Goal: Task Accomplishment & Management: Manage account settings

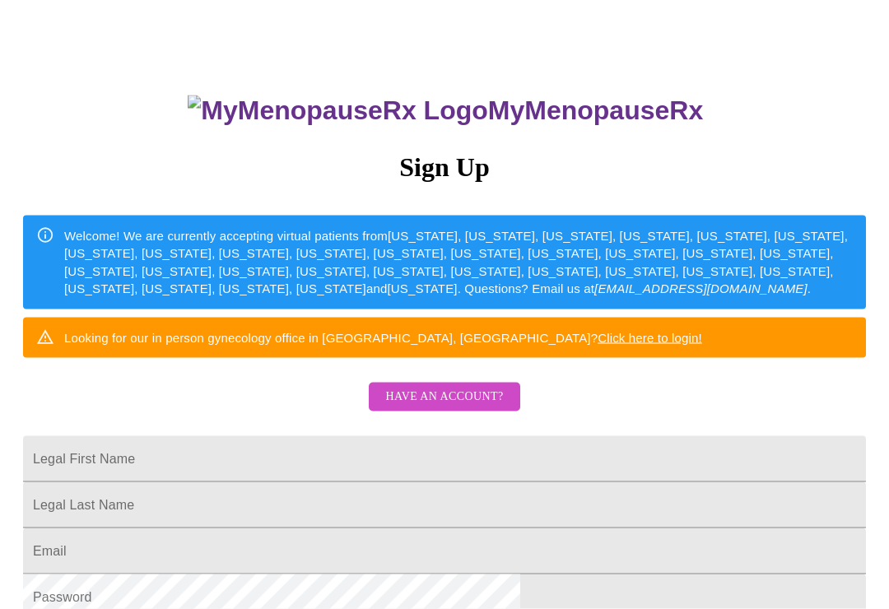
scroll to position [60, 0]
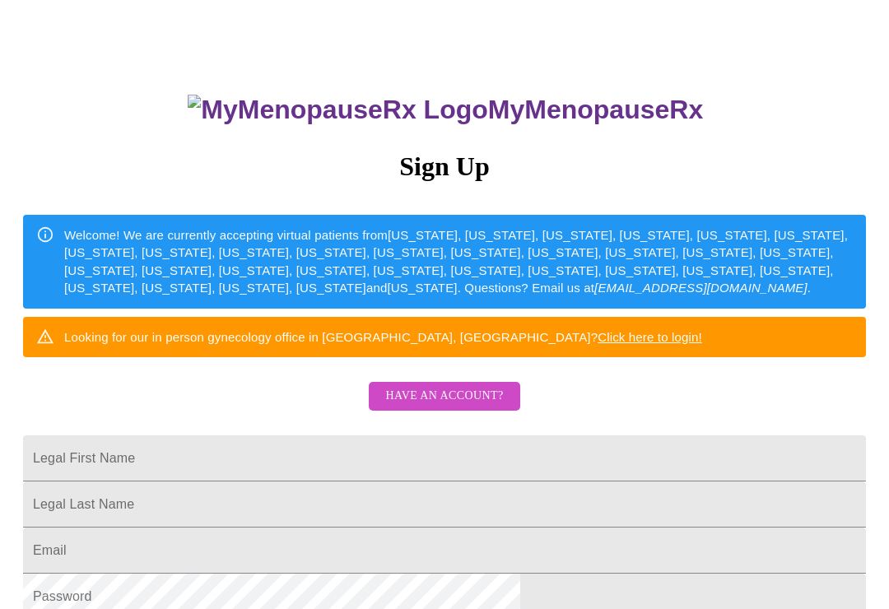
click at [425, 406] on span "Have an account?" at bounding box center [444, 396] width 118 height 21
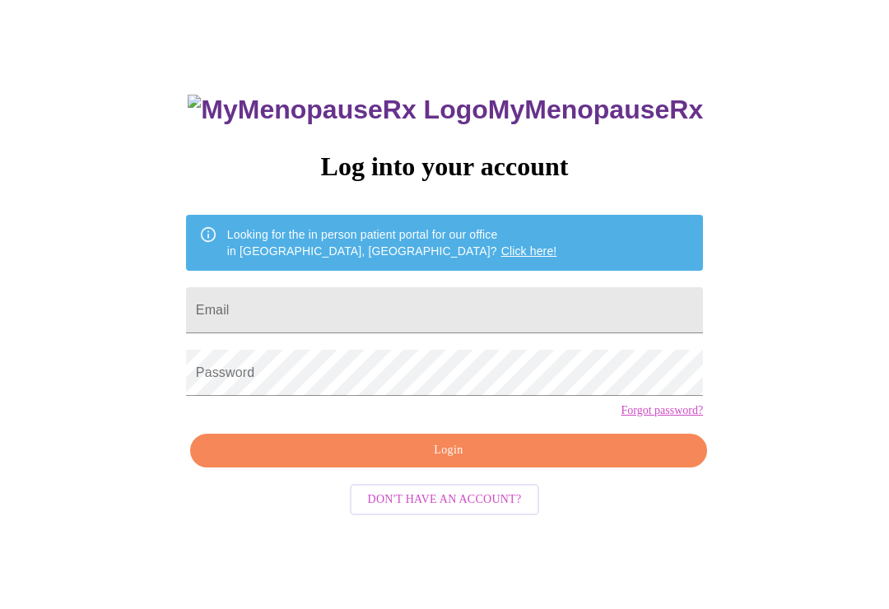
scroll to position [16, 0]
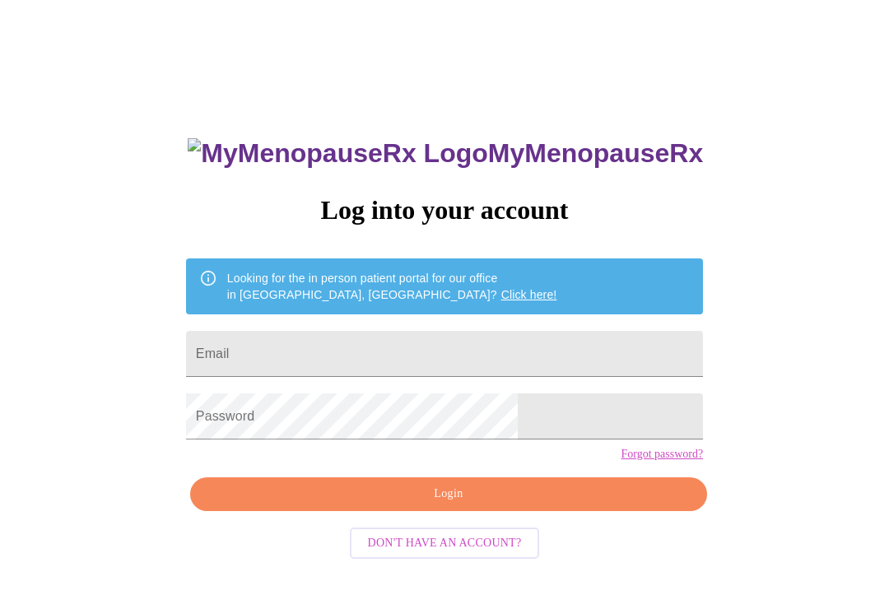
click at [314, 355] on input "Email" at bounding box center [444, 354] width 517 height 46
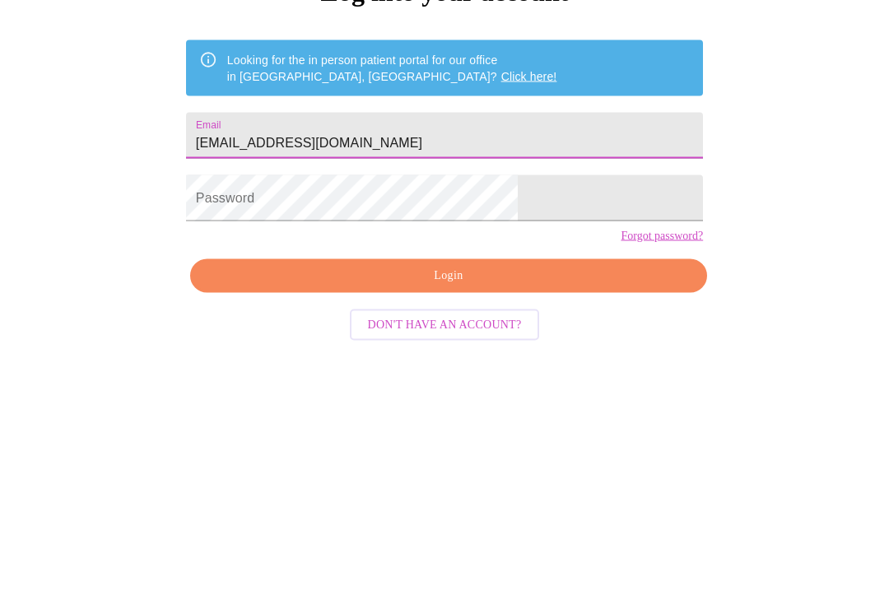
type input "[EMAIL_ADDRESS][DOMAIN_NAME]"
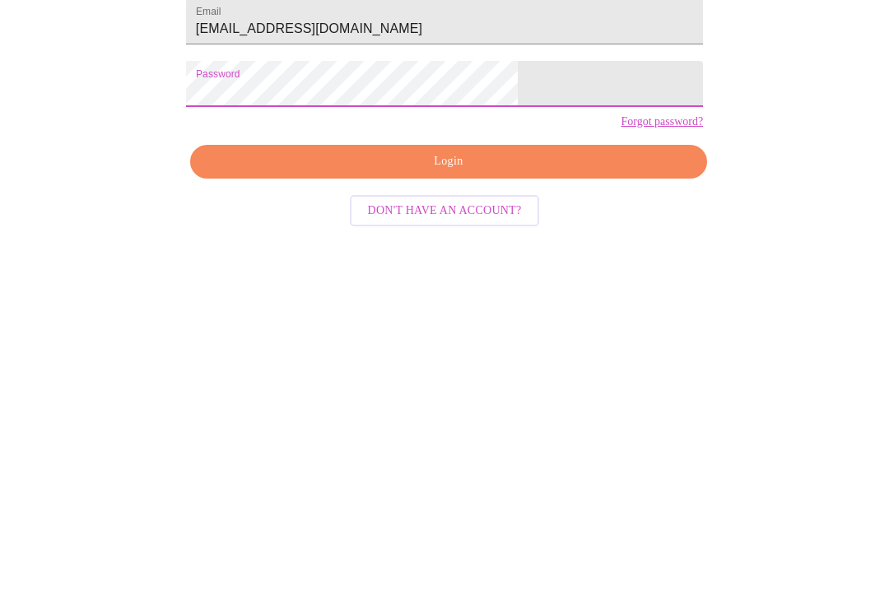
scroll to position [42, 0]
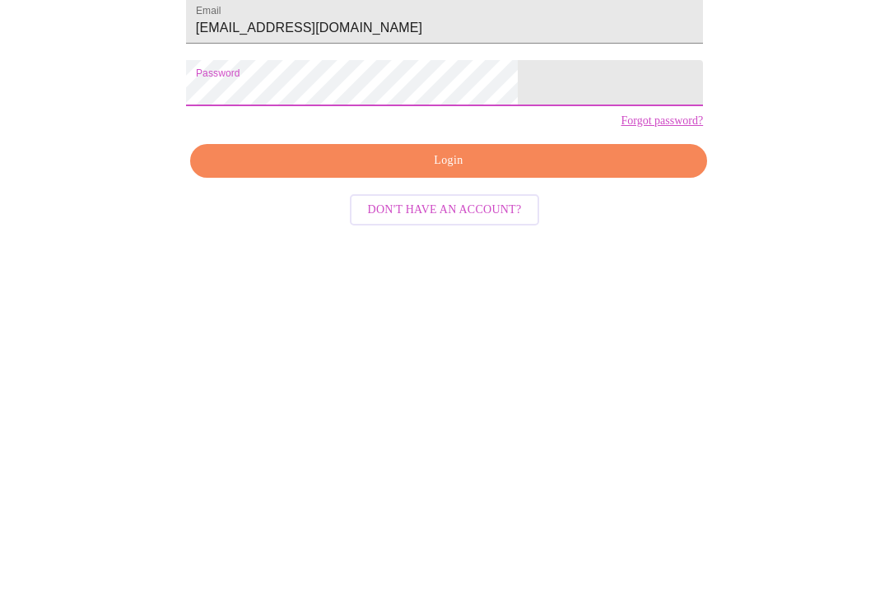
click at [321, 458] on span "Login" at bounding box center [448, 468] width 479 height 21
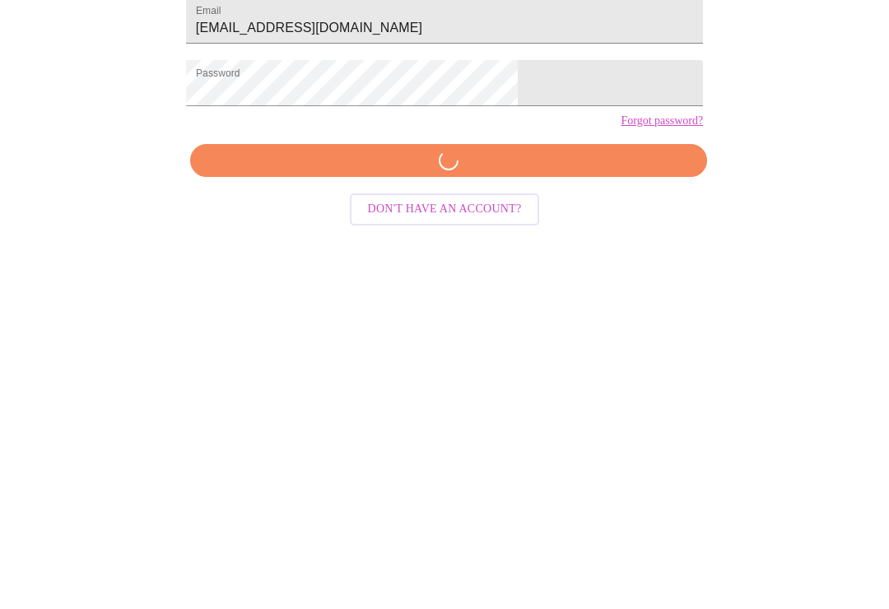
scroll to position [16, 0]
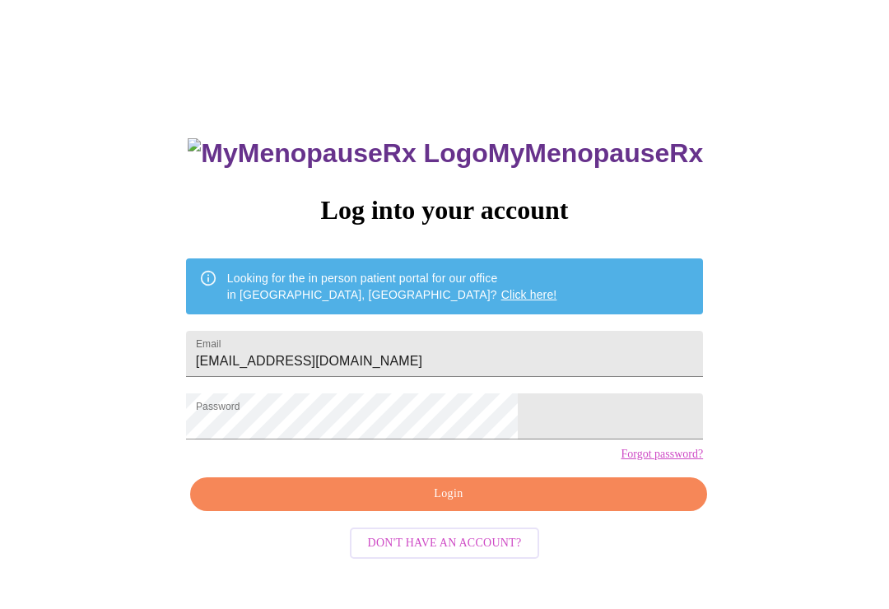
click at [341, 511] on button "Login" at bounding box center [448, 494] width 517 height 34
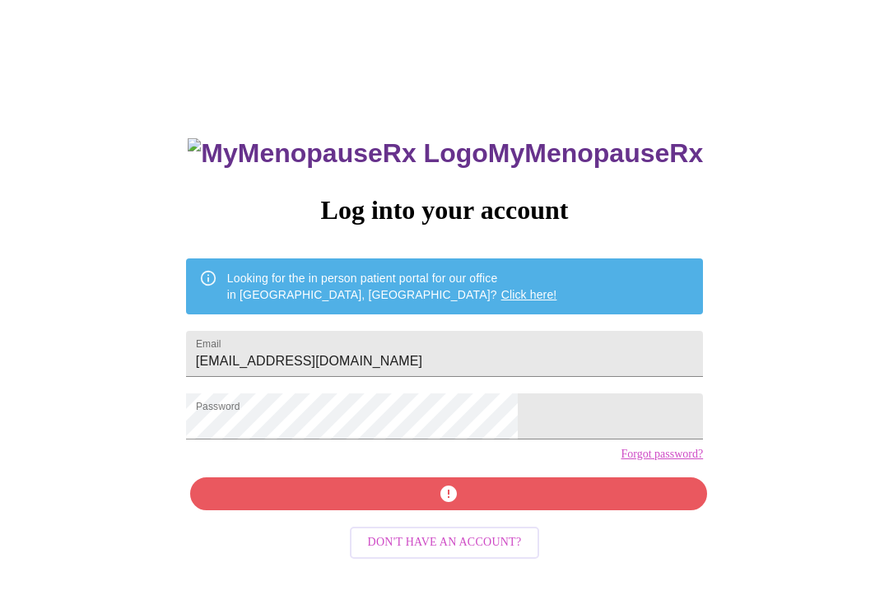
click at [325, 529] on div "MyMenopauseRx Log into your account Looking for the in person patient portal fo…" at bounding box center [445, 416] width 550 height 609
click at [620, 461] on link "Forgot password?" at bounding box center [661, 454] width 82 height 13
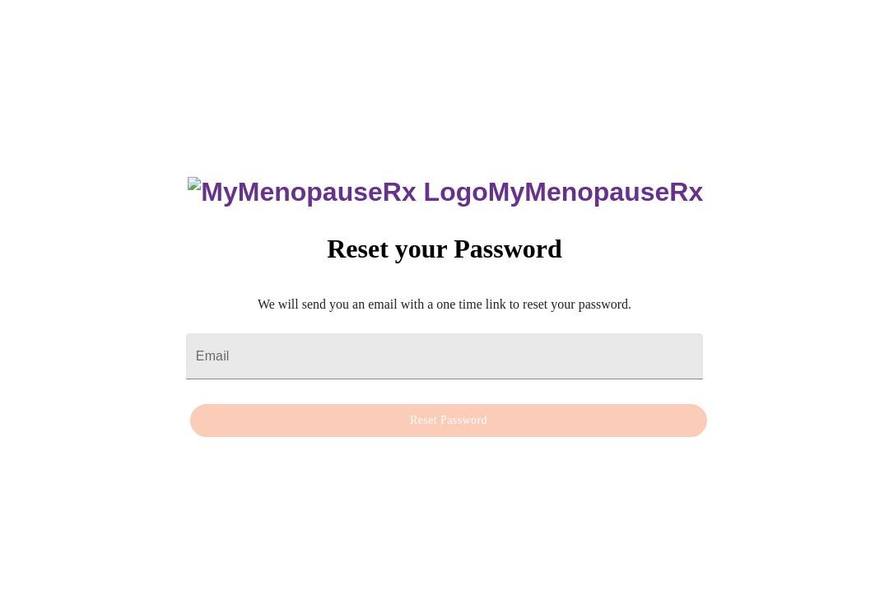
click at [295, 358] on input "Email" at bounding box center [444, 356] width 517 height 46
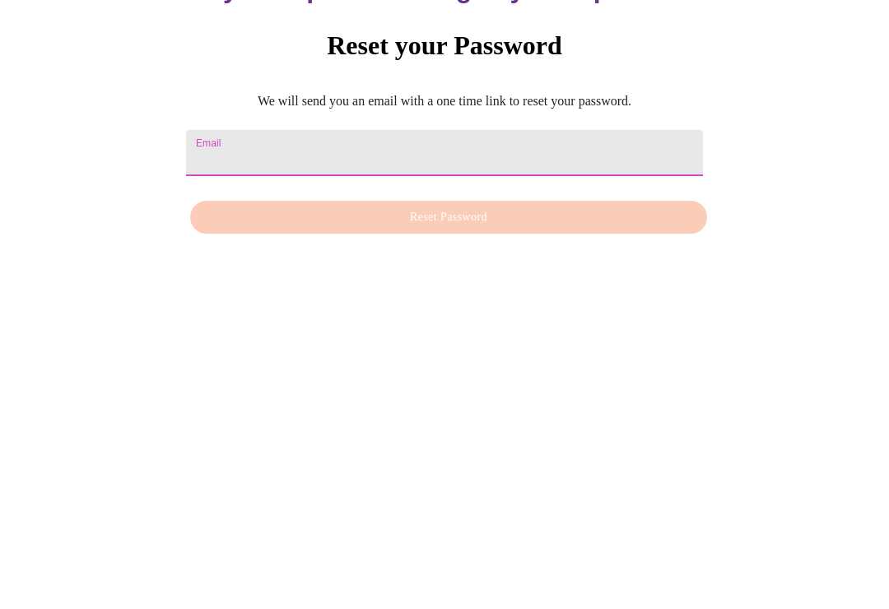
type input "[EMAIL_ADDRESS][DOMAIN_NAME]"
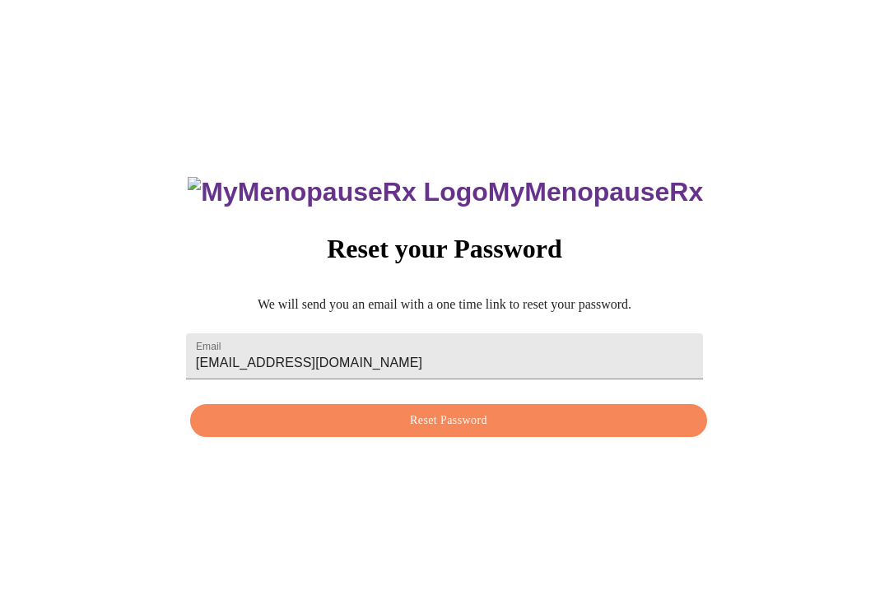
click at [346, 431] on span "Reset Password" at bounding box center [448, 421] width 479 height 21
